Goal: Transaction & Acquisition: Purchase product/service

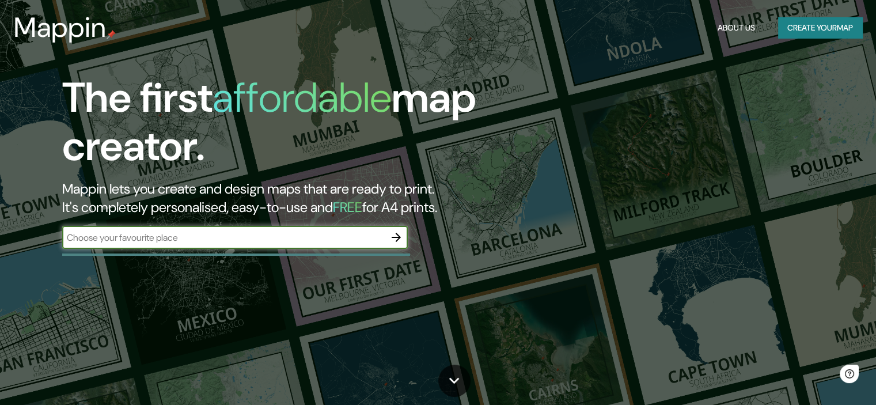
click at [288, 231] on input "text" at bounding box center [223, 237] width 323 height 13
type input "mexicali"
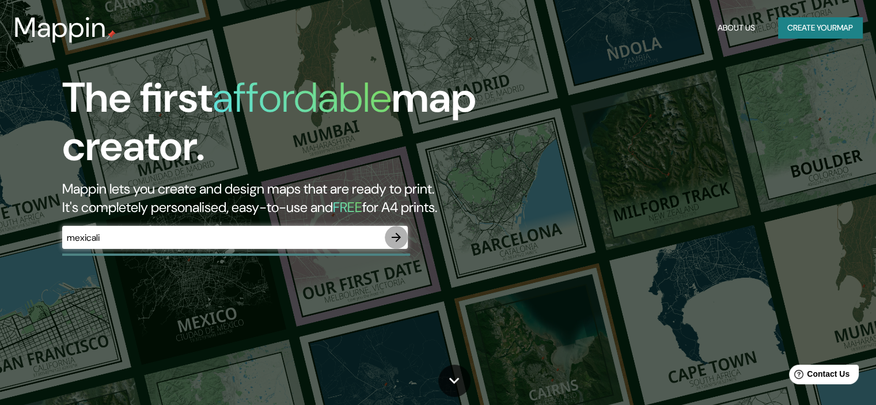
click at [399, 234] on icon "button" at bounding box center [397, 237] width 14 height 14
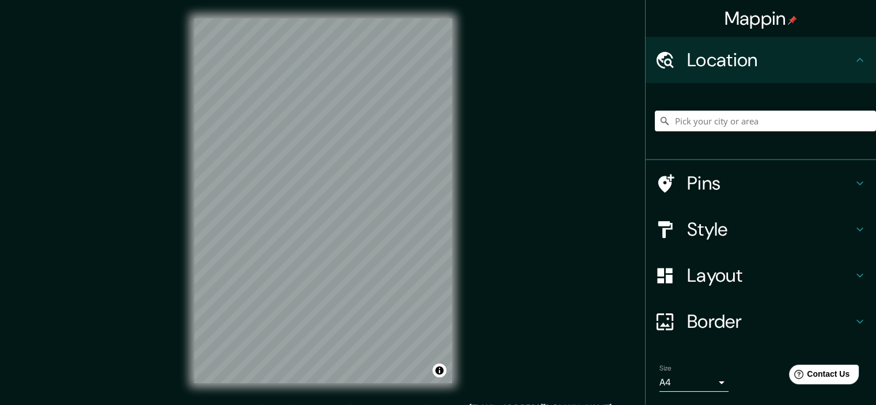
scroll to position [6, 0]
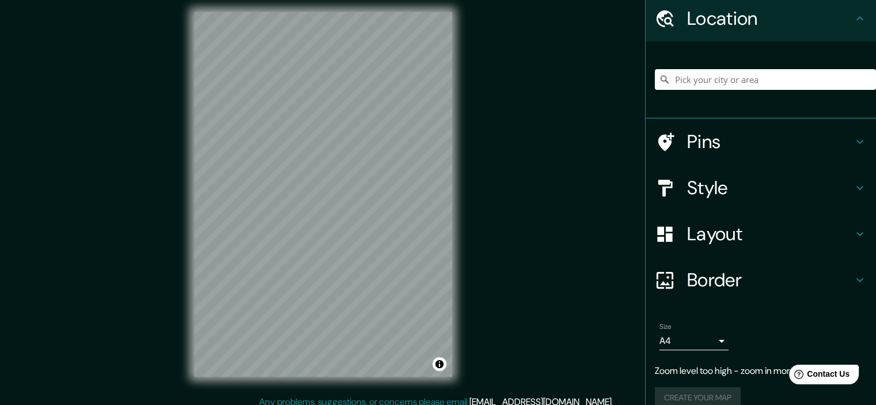
click at [733, 66] on div at bounding box center [765, 80] width 221 height 58
click at [723, 78] on input "Pick your city or area" at bounding box center [765, 79] width 221 height 21
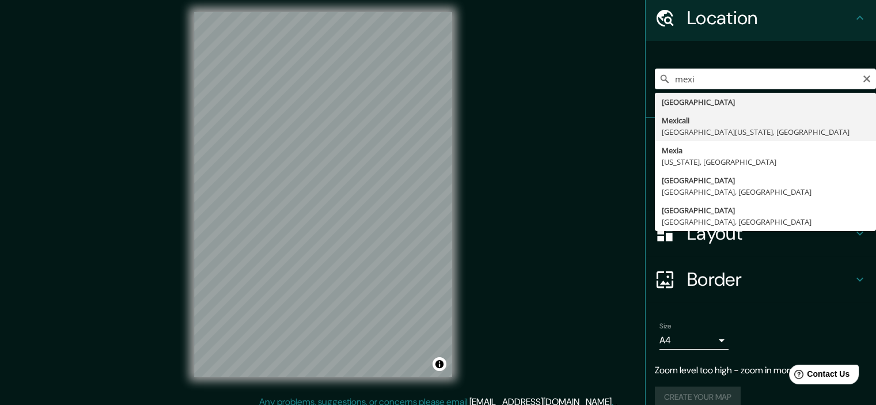
type input "Mexicali, Baja California, México"
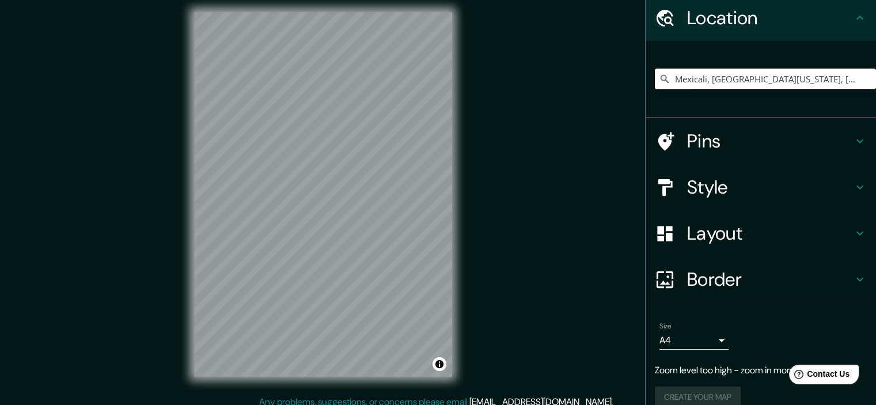
scroll to position [35, 0]
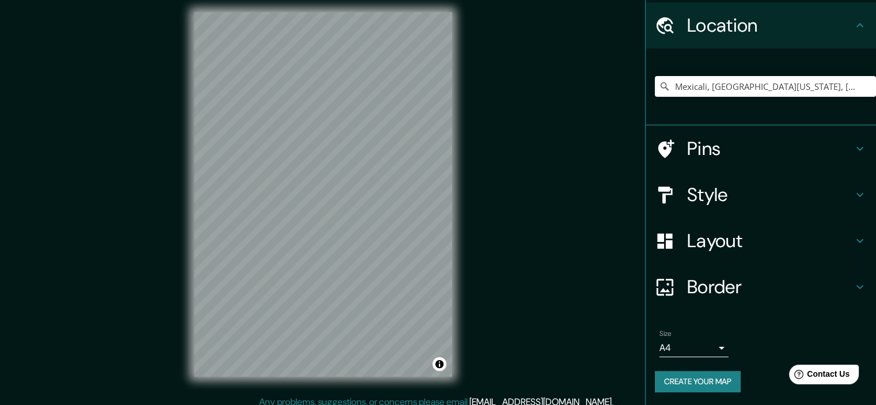
click at [456, 176] on div "© Mapbox © OpenStreetMap Improve this map" at bounding box center [323, 195] width 295 height 402
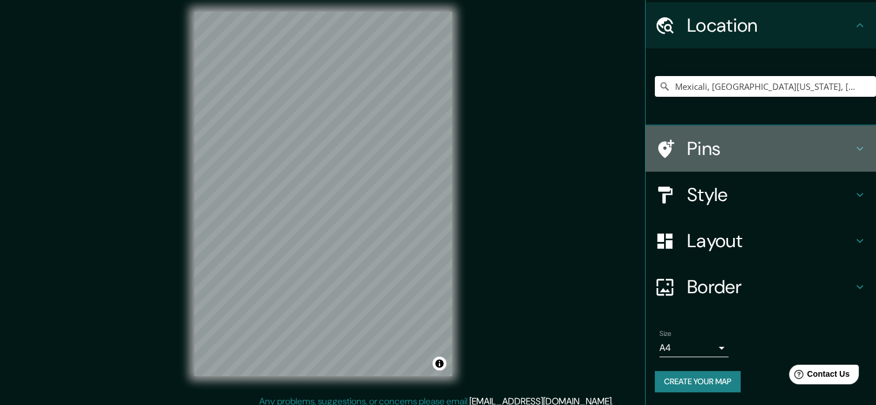
click at [718, 152] on h4 "Pins" at bounding box center [770, 148] width 166 height 23
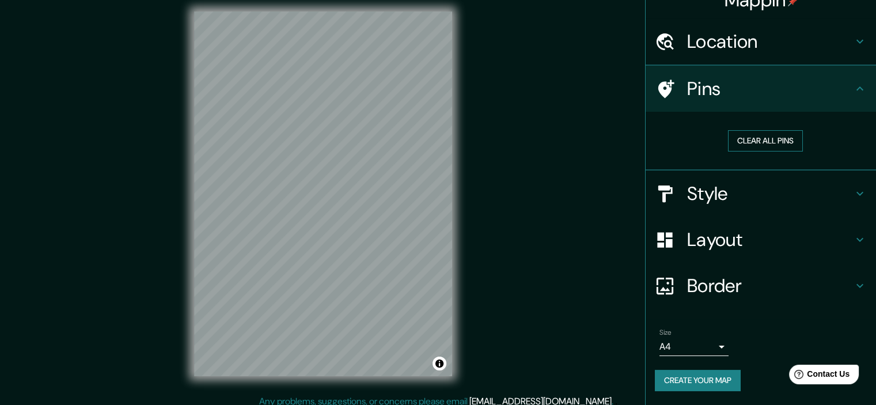
scroll to position [17, 0]
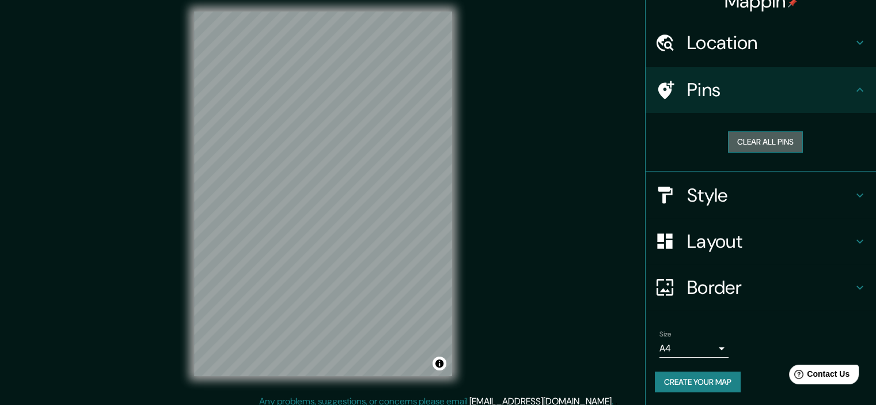
click at [754, 143] on button "Clear all pins" at bounding box center [765, 141] width 75 height 21
click at [659, 86] on icon at bounding box center [667, 90] width 16 height 18
click at [756, 132] on button "Clear all pins" at bounding box center [765, 141] width 75 height 21
click at [825, 100] on h4 "Pins" at bounding box center [770, 89] width 166 height 23
drag, startPoint x: 795, startPoint y: 173, endPoint x: 787, endPoint y: 189, distance: 17.5
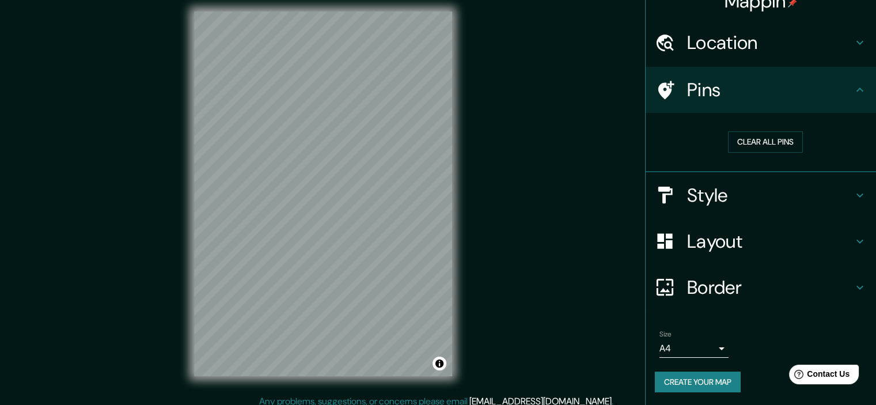
click at [795, 175] on div "Style" at bounding box center [761, 195] width 230 height 46
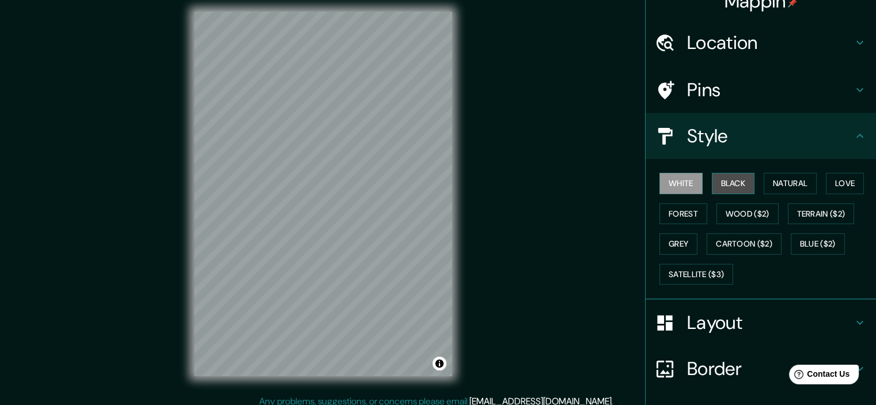
click at [729, 186] on button "Black" at bounding box center [733, 183] width 43 height 21
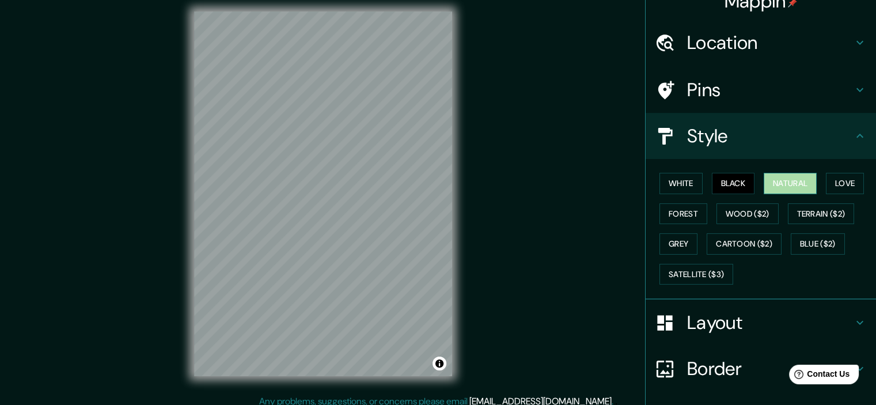
click at [793, 174] on button "Natural" at bounding box center [790, 183] width 53 height 21
click at [826, 181] on button "Love" at bounding box center [845, 183] width 38 height 21
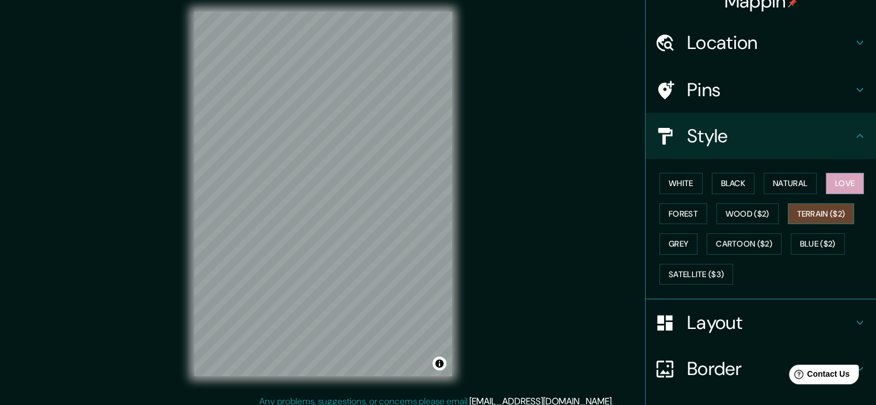
click at [811, 209] on button "Terrain ($2)" at bounding box center [821, 213] width 67 height 21
click at [745, 218] on button "Wood ($2)" at bounding box center [748, 213] width 62 height 21
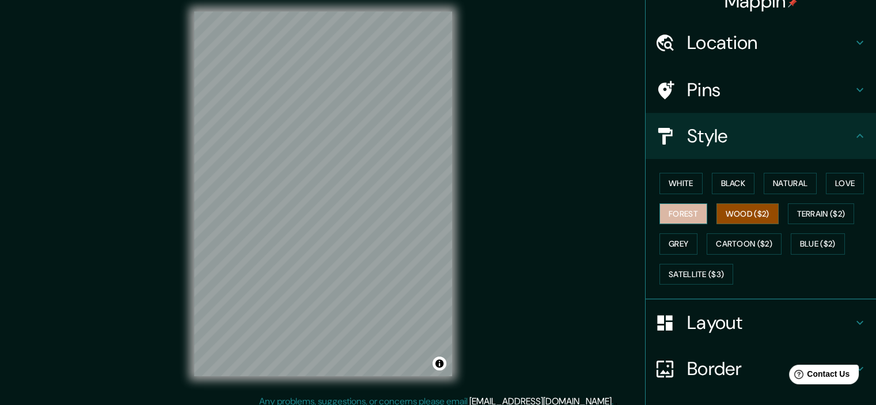
click at [686, 221] on button "Forest" at bounding box center [684, 213] width 48 height 21
click at [674, 248] on button "Grey" at bounding box center [679, 243] width 38 height 21
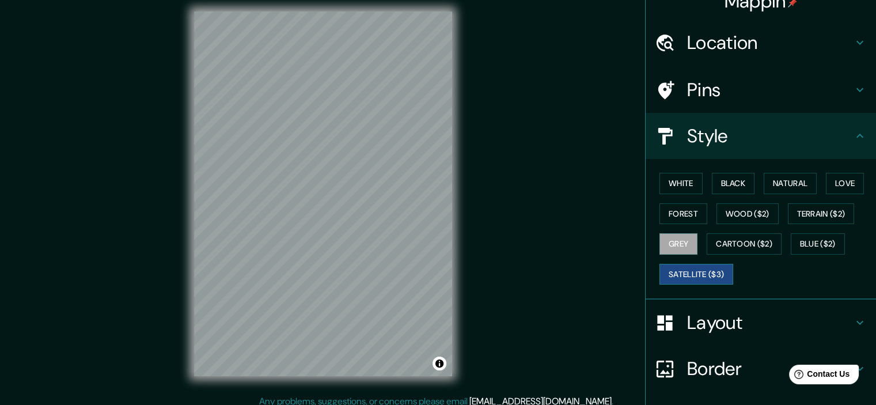
click at [686, 274] on button "Satellite ($3)" at bounding box center [697, 274] width 74 height 21
click at [756, 237] on button "Cartoon ($2)" at bounding box center [744, 243] width 75 height 21
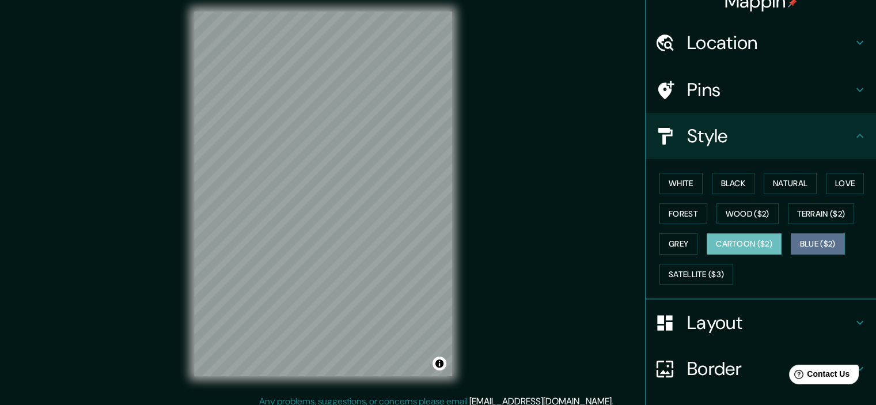
click at [798, 240] on button "Blue ($2)" at bounding box center [818, 243] width 54 height 21
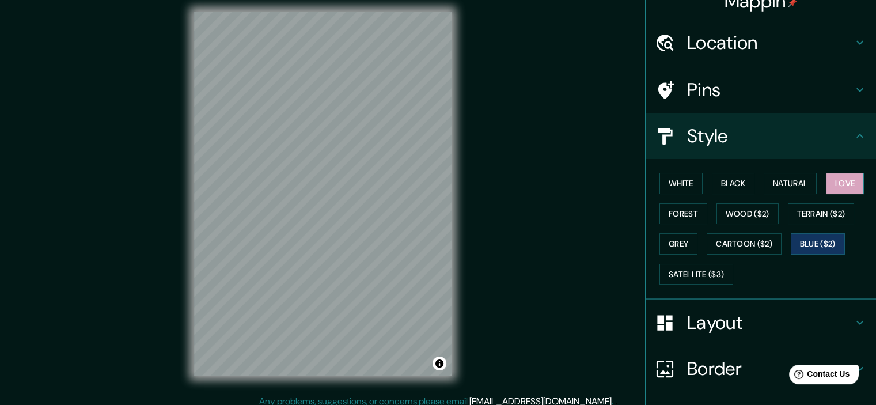
click at [840, 181] on button "Love" at bounding box center [845, 183] width 38 height 21
click at [787, 186] on button "Natural" at bounding box center [790, 183] width 53 height 21
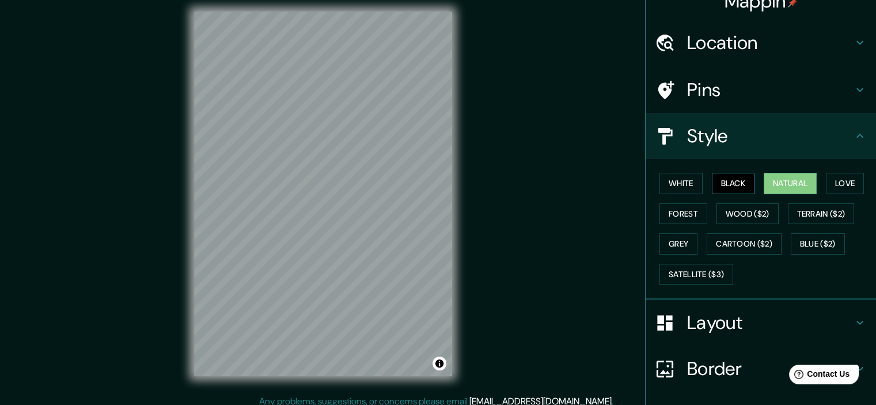
click at [731, 180] on button "Black" at bounding box center [733, 183] width 43 height 21
click at [689, 188] on button "White" at bounding box center [681, 183] width 43 height 21
click at [788, 188] on button "Natural" at bounding box center [790, 183] width 53 height 21
click at [674, 320] on div at bounding box center [671, 323] width 32 height 20
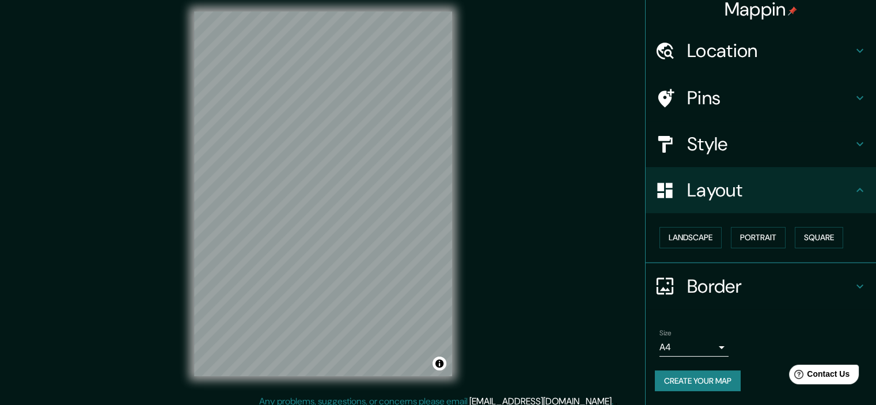
scroll to position [8, 0]
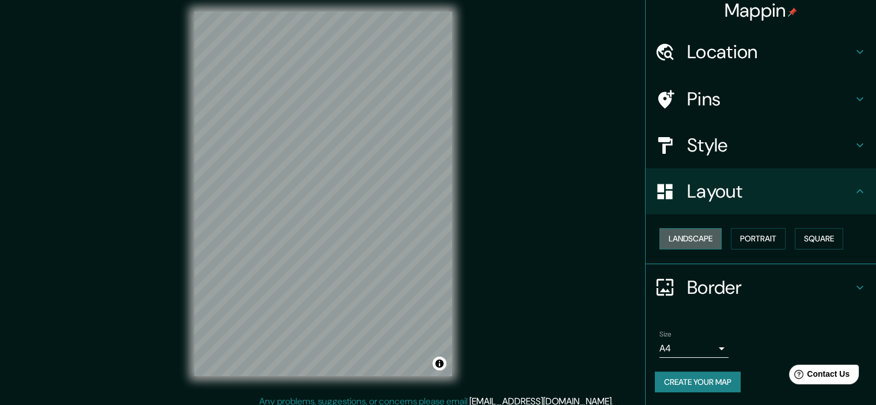
click at [701, 240] on button "Landscape" at bounding box center [691, 238] width 62 height 21
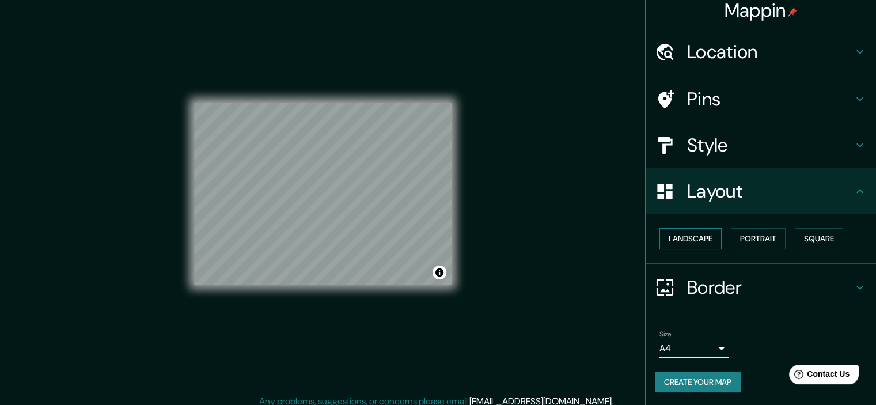
click at [701, 240] on button "Landscape" at bounding box center [691, 238] width 62 height 21
click at [742, 235] on button "Portrait" at bounding box center [758, 238] width 55 height 21
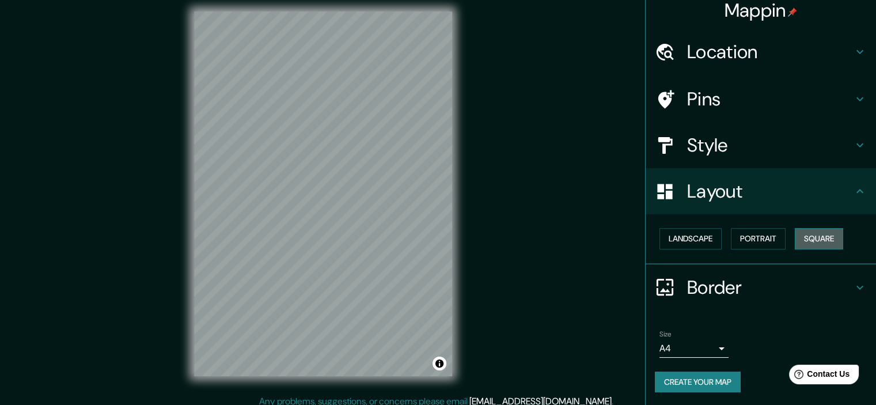
click at [823, 239] on button "Square" at bounding box center [819, 238] width 48 height 21
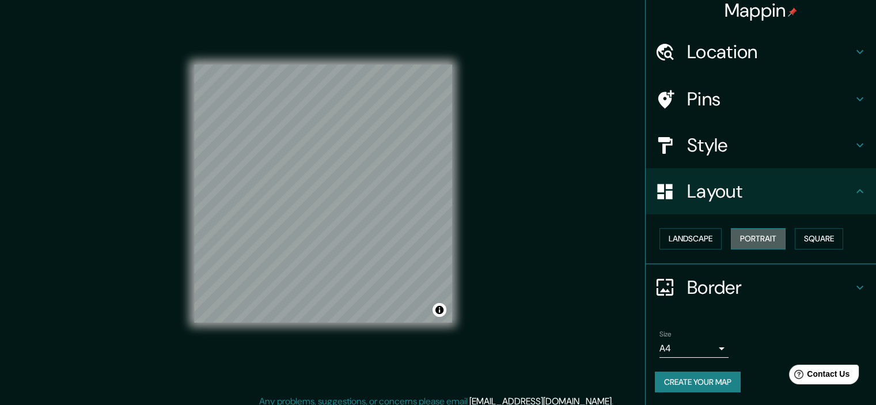
click at [770, 243] on button "Portrait" at bounding box center [758, 238] width 55 height 21
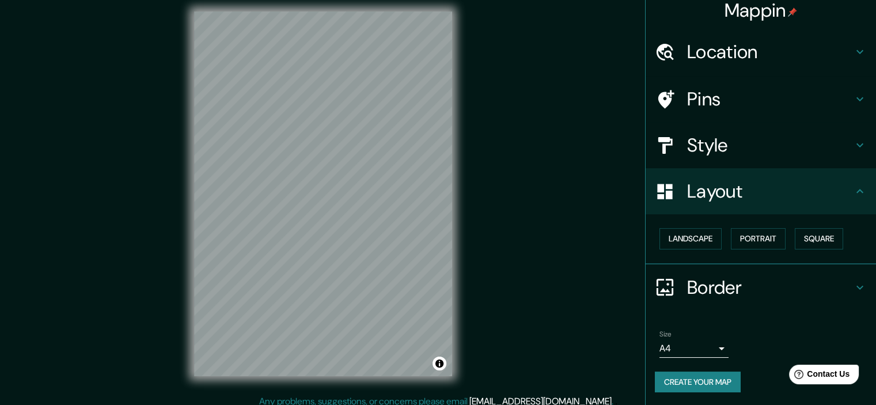
click at [703, 288] on h4 "Border" at bounding box center [770, 287] width 166 height 23
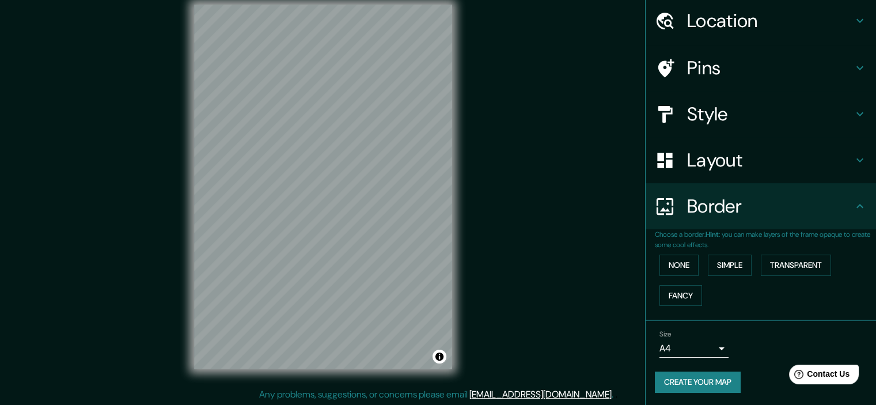
scroll to position [14, 0]
click at [706, 374] on button "Create your map" at bounding box center [698, 382] width 86 height 21
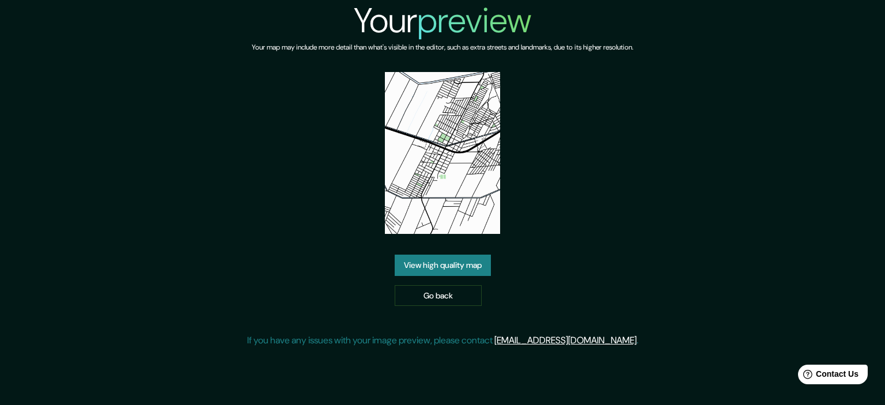
click at [451, 260] on link "View high quality map" at bounding box center [443, 265] width 96 height 21
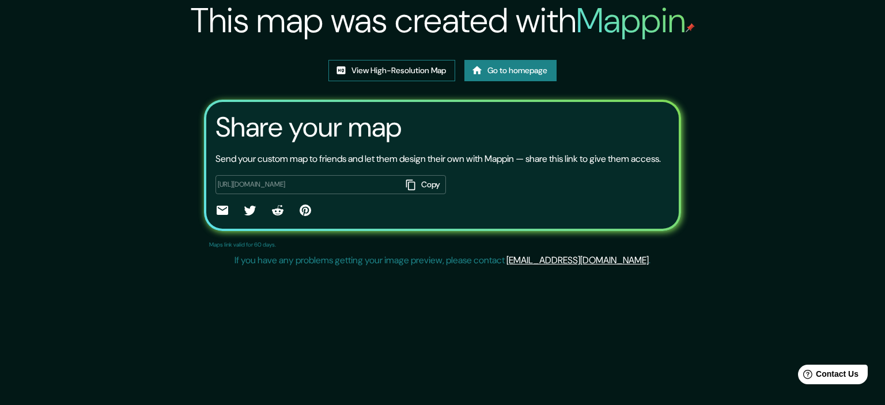
click at [433, 66] on link "View High-Resolution Map" at bounding box center [391, 70] width 127 height 21
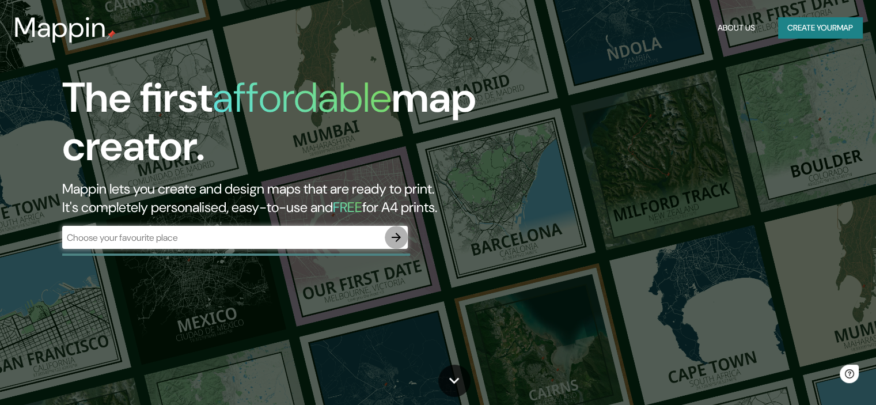
click at [396, 233] on icon "button" at bounding box center [396, 237] width 9 height 9
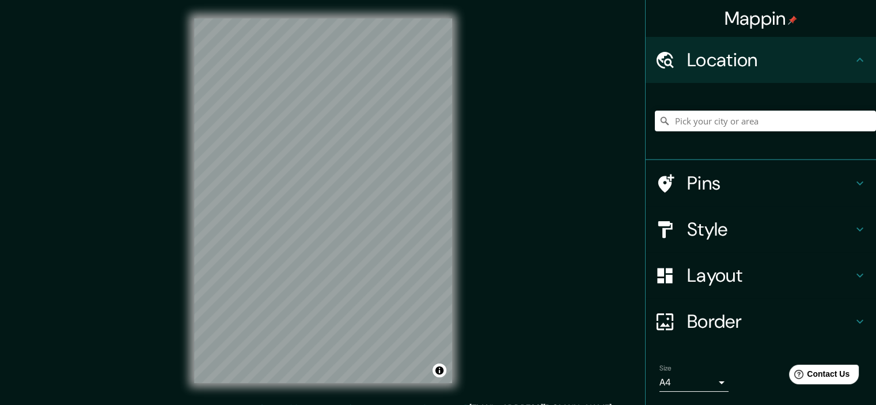
click at [728, 110] on div at bounding box center [765, 121] width 221 height 58
click at [731, 129] on input "Pick your city or area" at bounding box center [765, 121] width 221 height 21
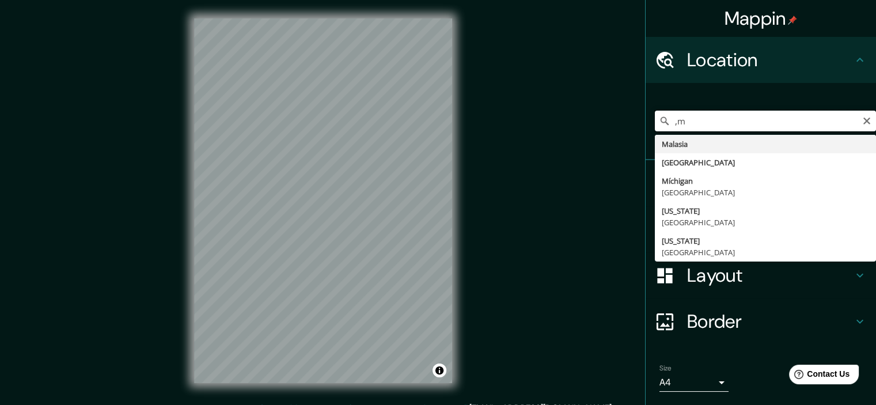
type input ","
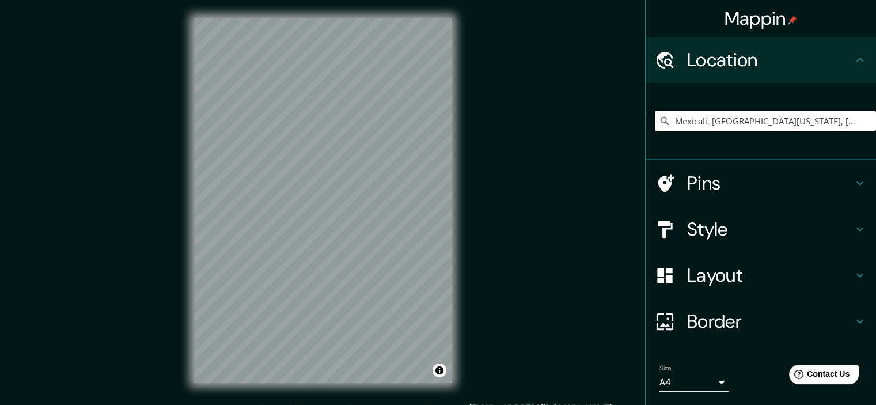
type input "Mexicali, [GEOGRAPHIC_DATA][US_STATE], [GEOGRAPHIC_DATA]"
click at [575, 151] on div "Mappin Location [GEOGRAPHIC_DATA], [GEOGRAPHIC_DATA][US_STATE], [GEOGRAPHIC_DAT…" at bounding box center [438, 210] width 876 height 420
click at [706, 324] on h4 "Border" at bounding box center [770, 321] width 166 height 23
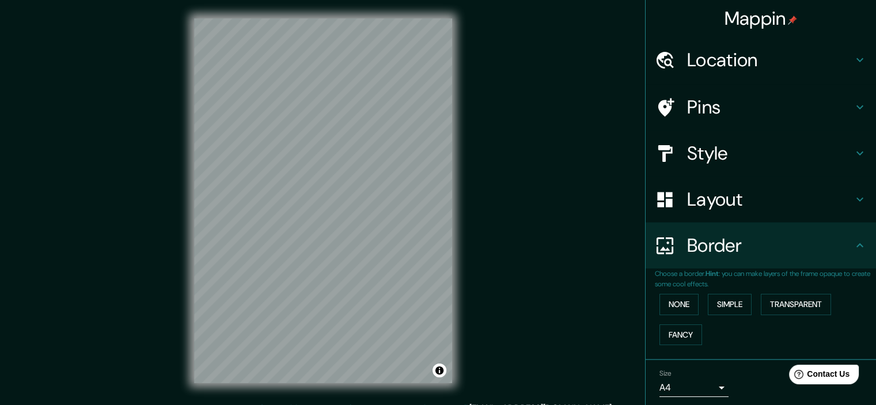
click at [726, 224] on div "Border" at bounding box center [761, 245] width 230 height 46
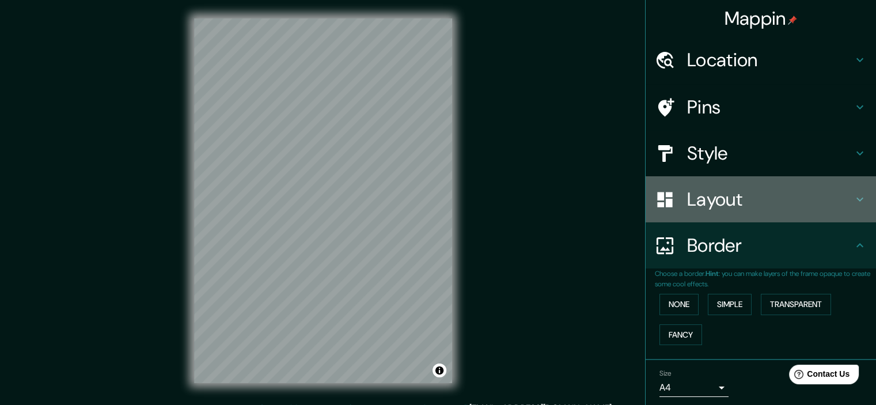
click at [731, 191] on h4 "Layout" at bounding box center [770, 199] width 166 height 23
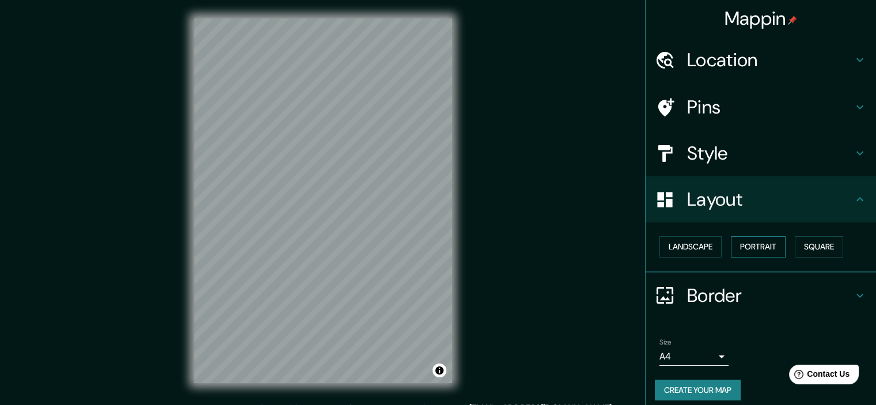
click at [780, 251] on button "Portrait" at bounding box center [758, 246] width 55 height 21
click at [772, 249] on button "Portrait" at bounding box center [758, 246] width 55 height 21
click at [685, 246] on button "Landscape" at bounding box center [691, 246] width 62 height 21
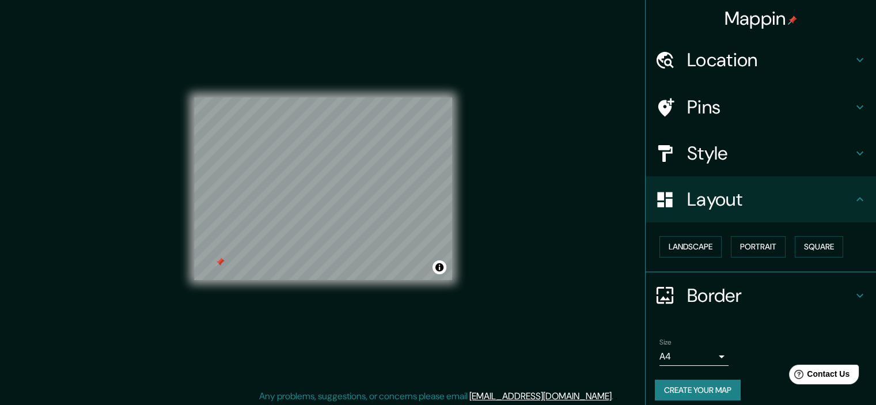
scroll to position [14, 0]
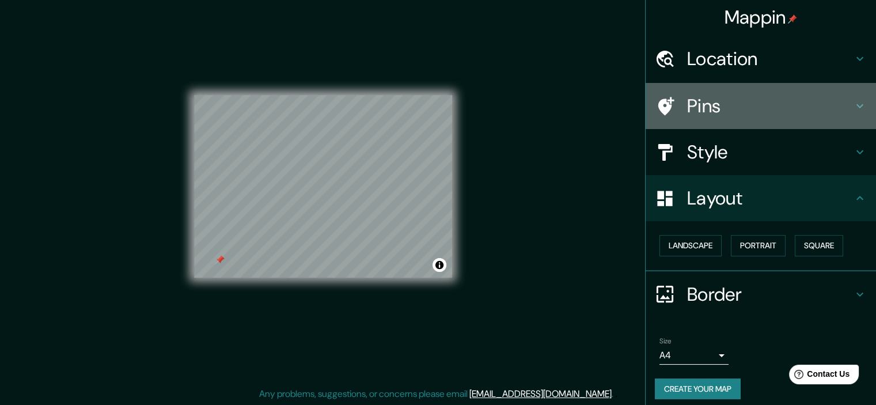
click at [667, 105] on div at bounding box center [671, 106] width 32 height 20
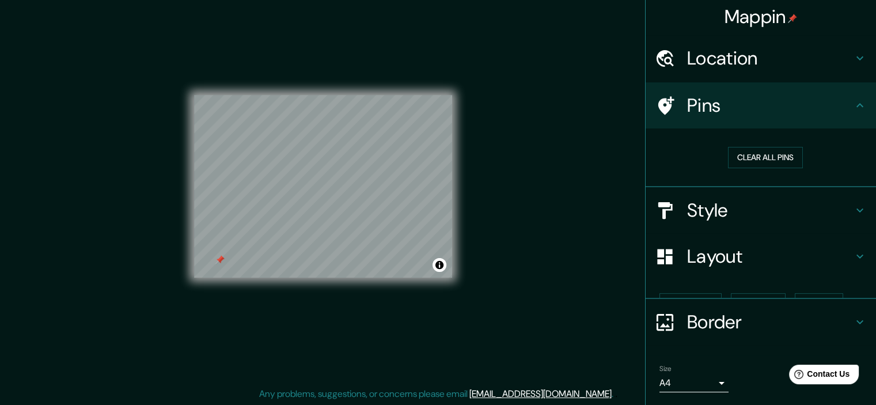
scroll to position [2, 0]
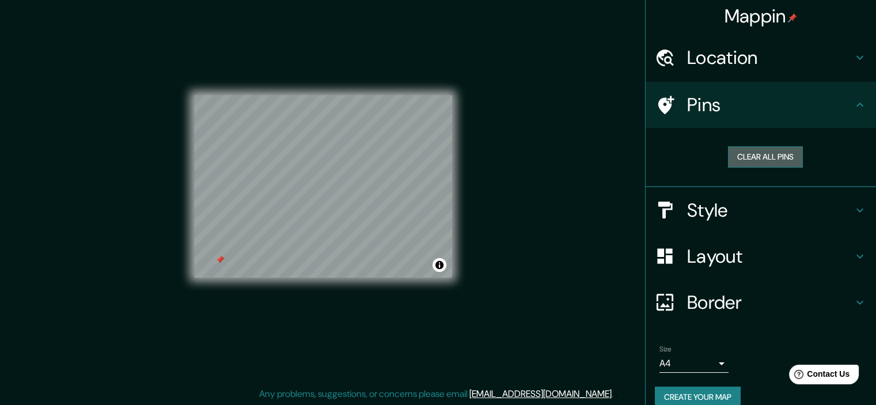
click at [776, 156] on button "Clear all pins" at bounding box center [765, 156] width 75 height 21
click at [466, 97] on div "© Mapbox © OpenStreetMap Improve this map" at bounding box center [323, 187] width 295 height 402
click at [763, 255] on h4 "Layout" at bounding box center [770, 256] width 166 height 23
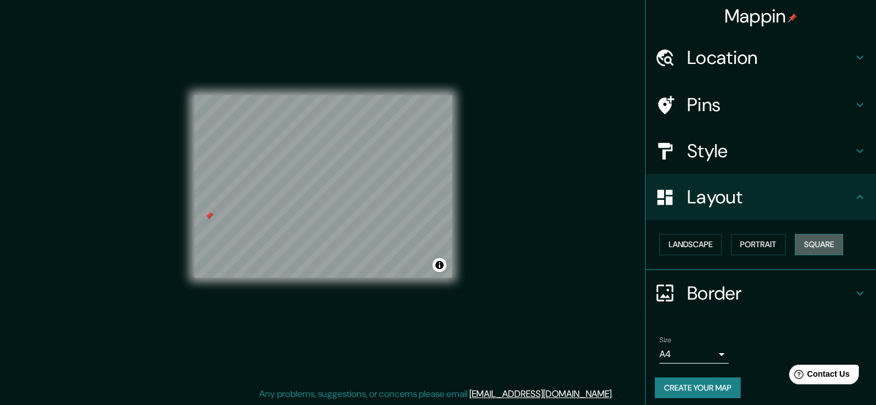
click at [812, 246] on button "Square" at bounding box center [819, 244] width 48 height 21
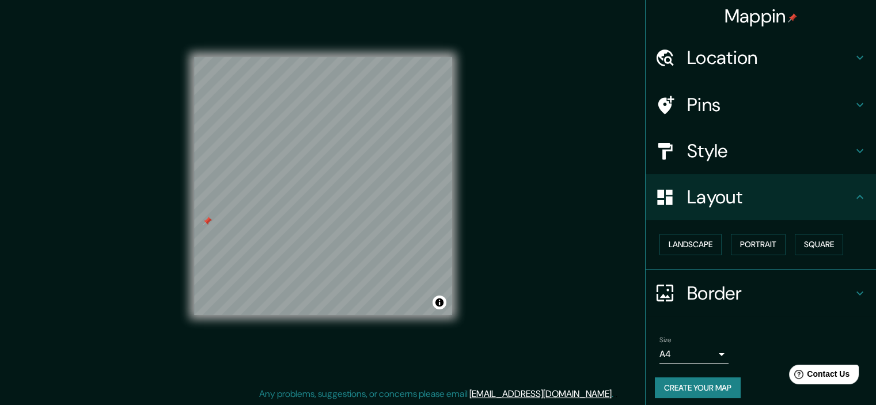
click at [708, 361] on body "Mappin Location [GEOGRAPHIC_DATA], [GEOGRAPHIC_DATA][US_STATE], [GEOGRAPHIC_DAT…" at bounding box center [438, 188] width 876 height 405
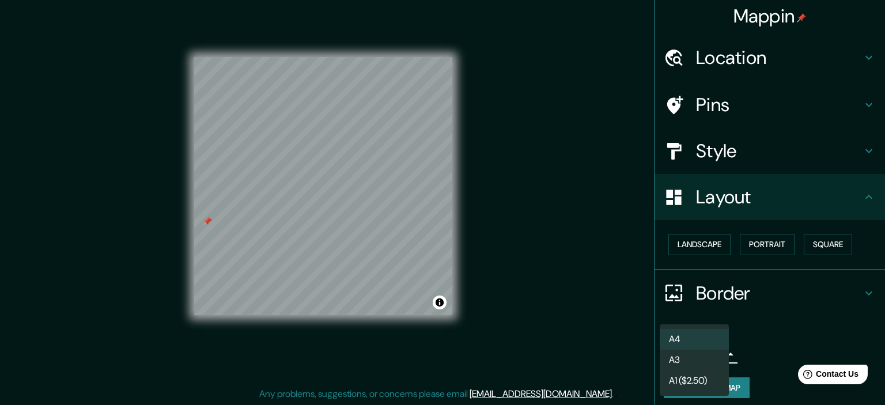
click at [701, 356] on li "A3" at bounding box center [694, 360] width 69 height 21
type input "a4"
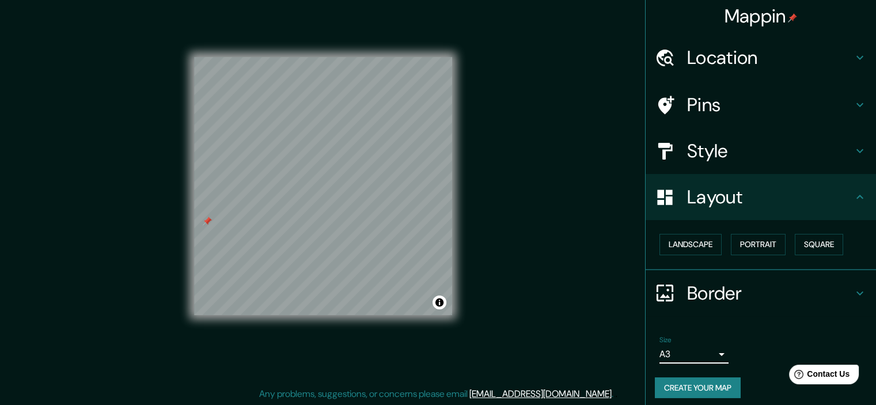
click at [721, 395] on button "Create your map" at bounding box center [698, 387] width 86 height 21
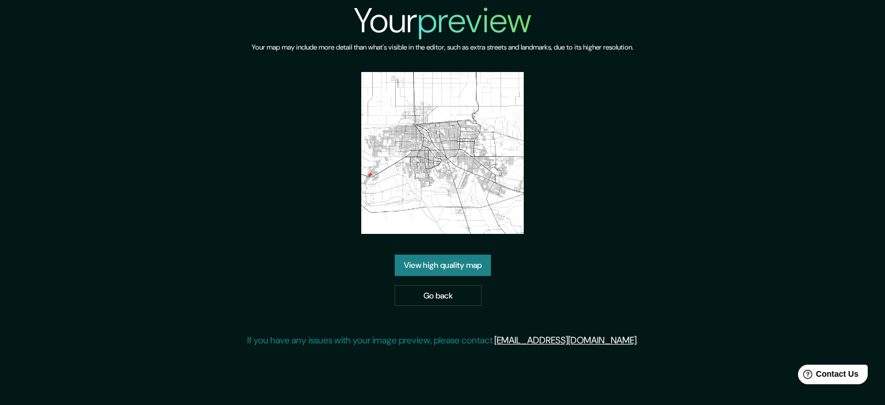
click at [473, 267] on link "View high quality map" at bounding box center [443, 265] width 96 height 21
